Goal: Check status: Check status

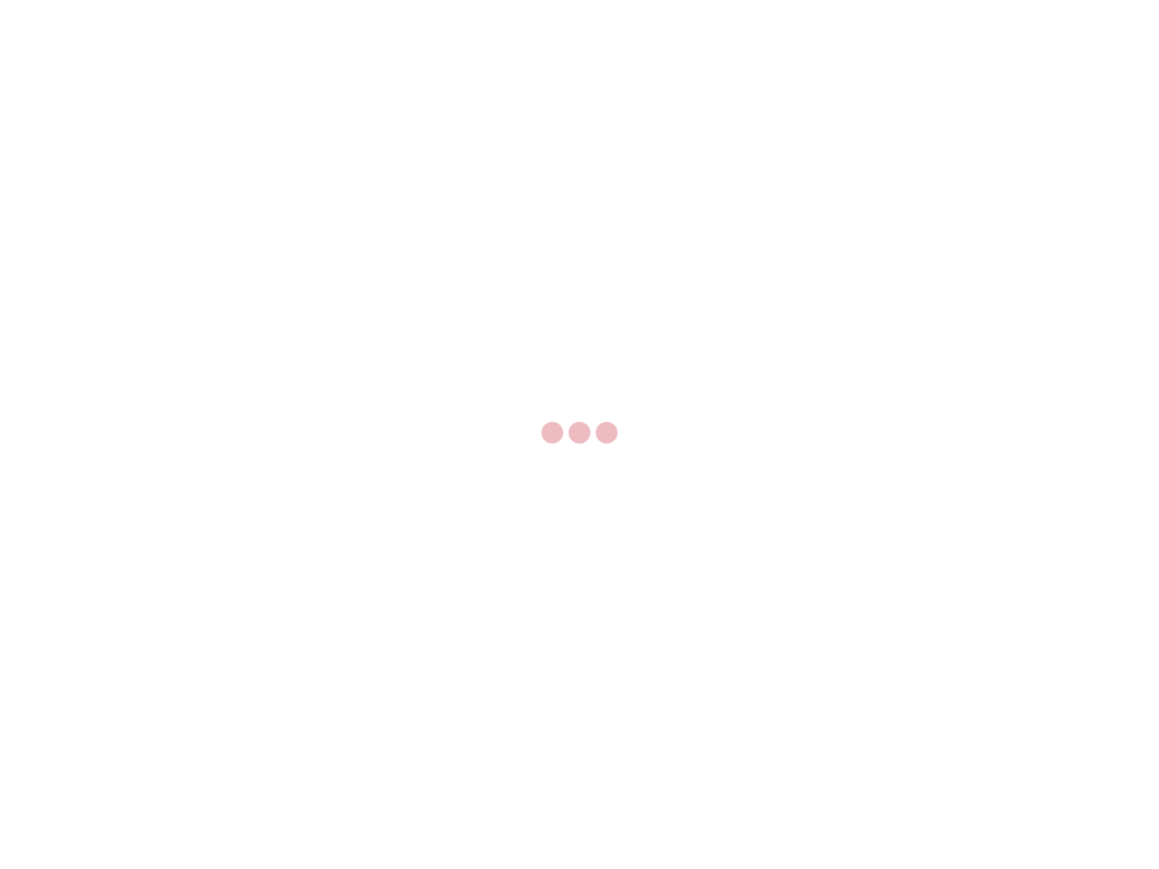
select select "US"
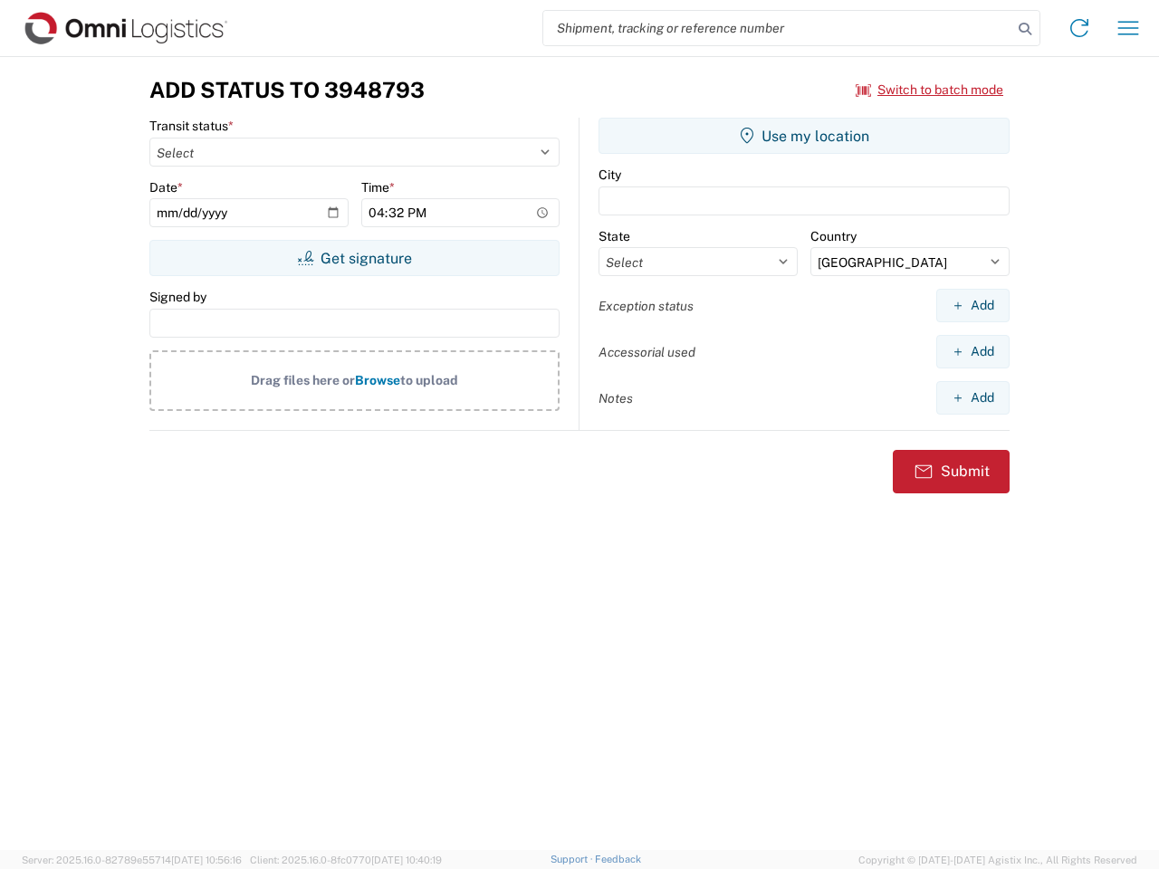
click at [778, 28] on input "search" at bounding box center [777, 28] width 469 height 34
click at [1025, 29] on icon at bounding box center [1024, 28] width 25 height 25
click at [1079, 28] on icon at bounding box center [1079, 28] width 29 height 29
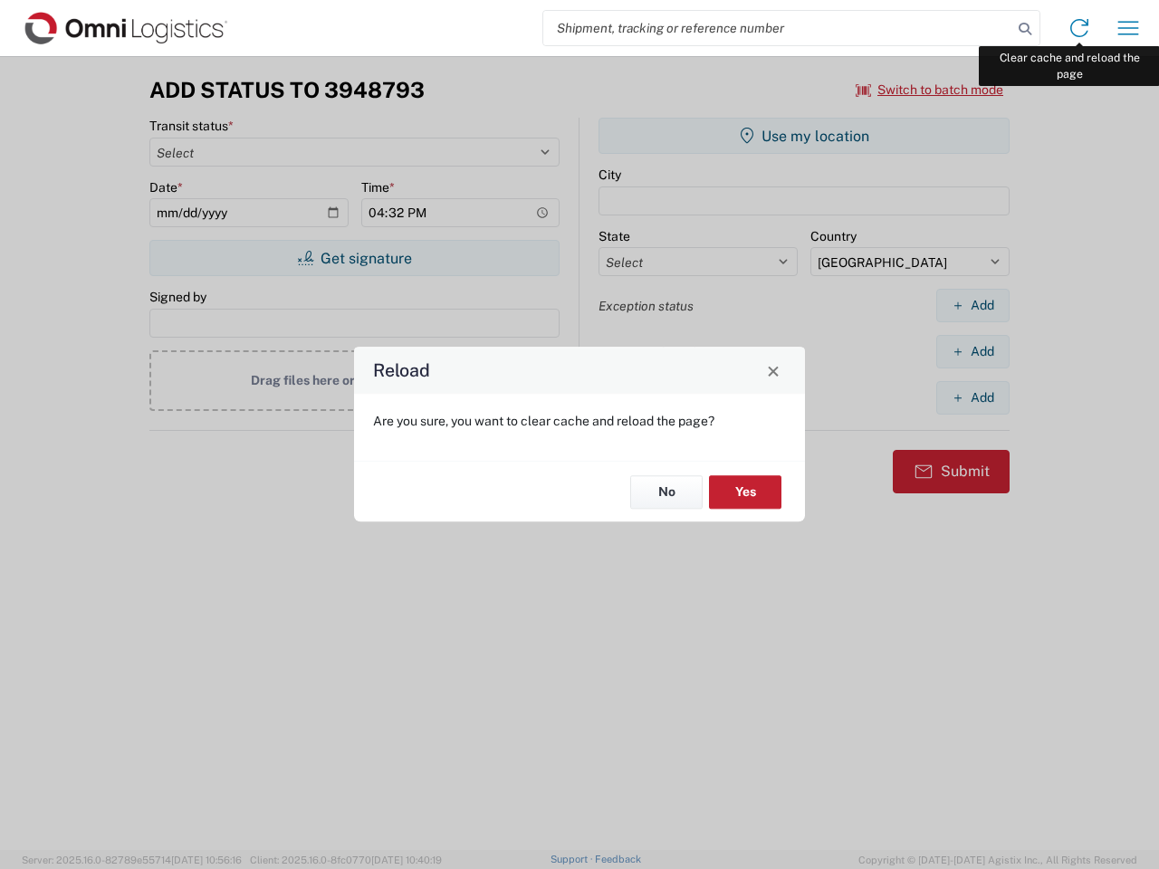
click at [1128, 28] on div "Reload Are you sure, you want to clear cache and reload the page? No Yes" at bounding box center [579, 434] width 1159 height 869
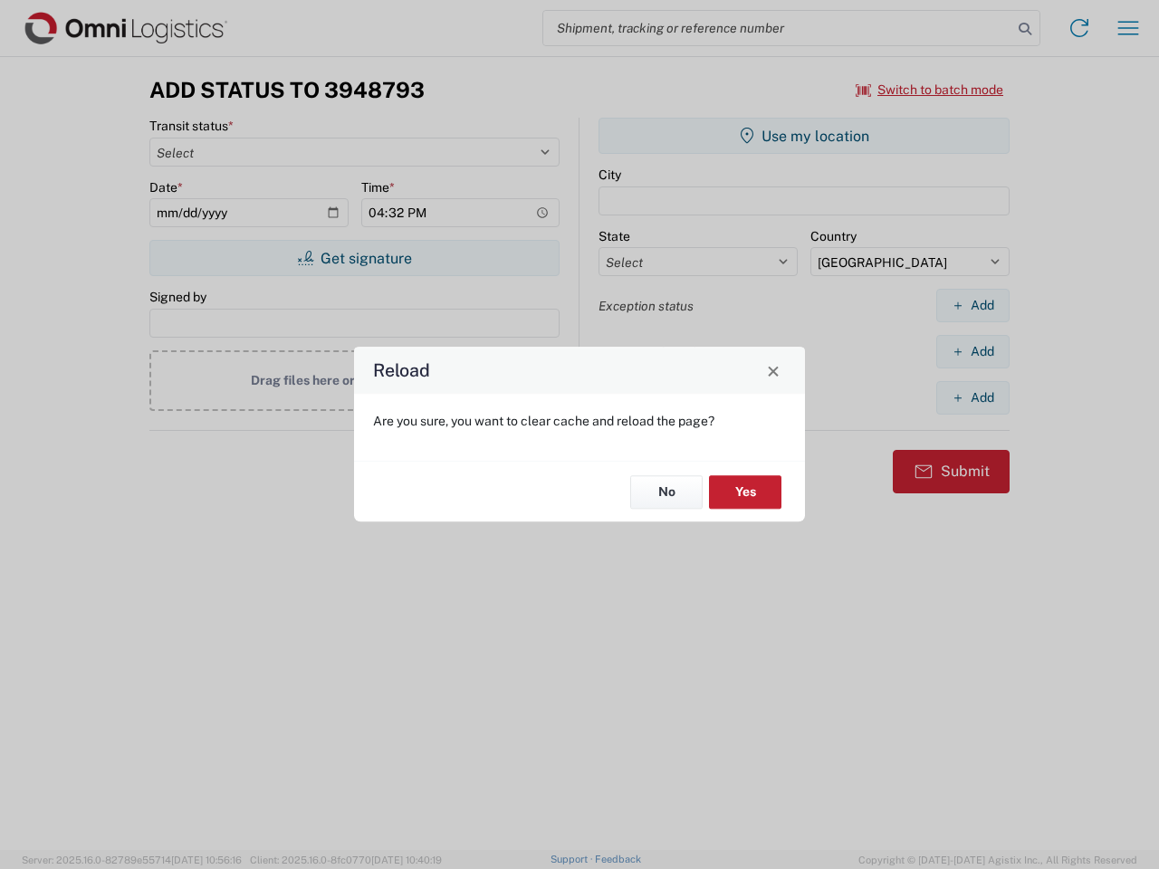
click at [930, 90] on div "Reload Are you sure, you want to clear cache and reload the page? No Yes" at bounding box center [579, 434] width 1159 height 869
click at [354, 258] on div "Reload Are you sure, you want to clear cache and reload the page? No Yes" at bounding box center [579, 434] width 1159 height 869
click at [804, 136] on div "Reload Are you sure, you want to clear cache and reload the page? No Yes" at bounding box center [579, 434] width 1159 height 869
click at [972, 305] on div "Reload Are you sure, you want to clear cache and reload the page? No Yes" at bounding box center [579, 434] width 1159 height 869
click at [972, 351] on div "Reload Are you sure, you want to clear cache and reload the page? No Yes" at bounding box center [579, 434] width 1159 height 869
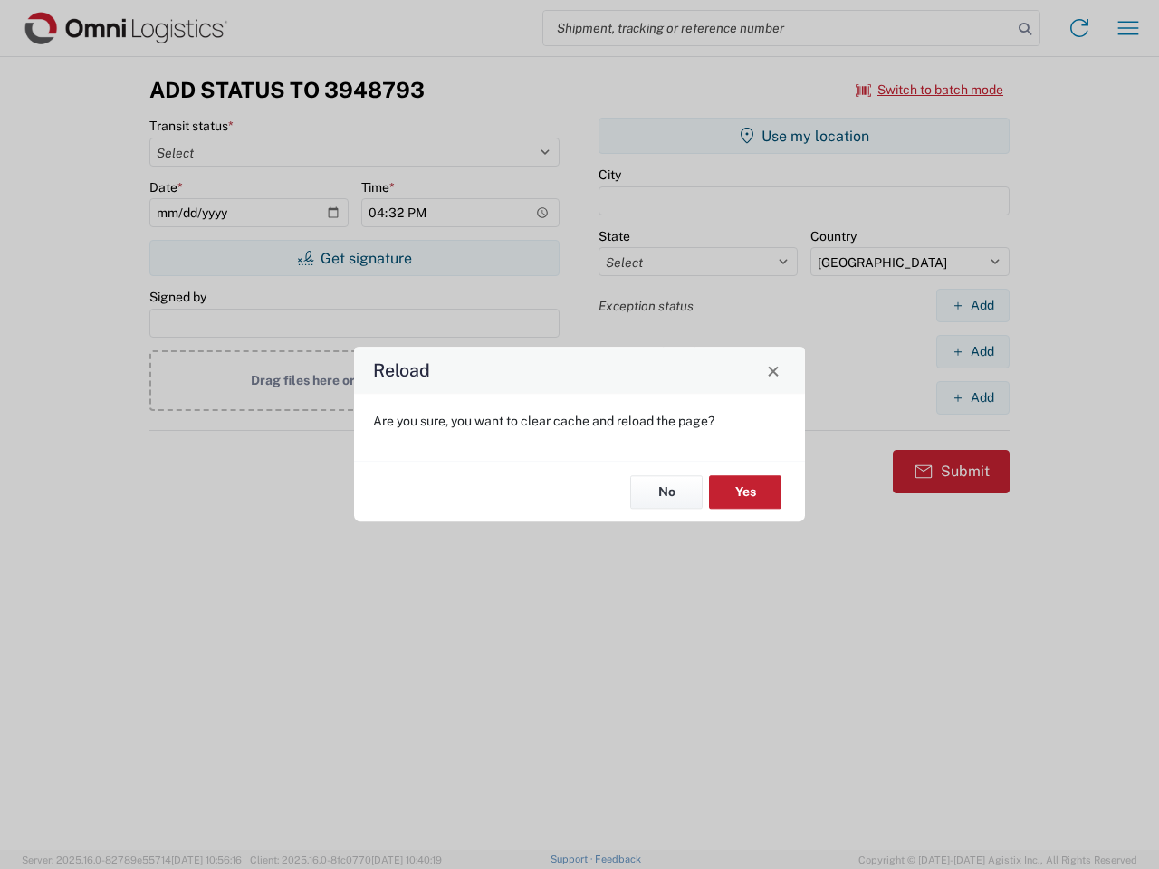
click at [972, 397] on div "Reload Are you sure, you want to clear cache and reload the page? No Yes" at bounding box center [579, 434] width 1159 height 869
